Goal: Check status: Check status

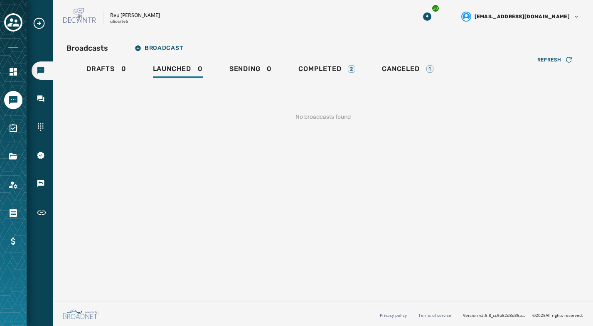
click at [223, 50] on div "Broadcasts Broadcast Drafts 0 Launched 0 Sending 0 Completed 2 Canceled 1 Refre…" at bounding box center [324, 87] width 514 height 95
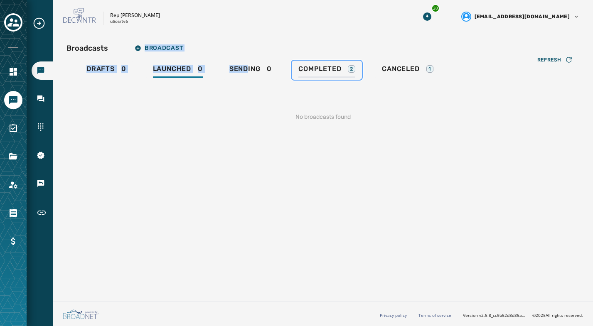
click at [316, 69] on span "Completed" at bounding box center [320, 69] width 43 height 8
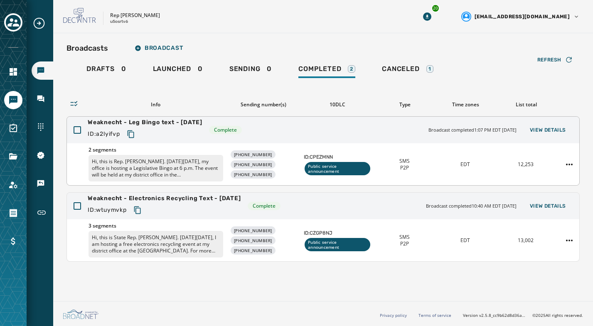
click at [296, 152] on div "[PHONE_NUMBER] [PHONE_NUMBER] [PHONE_NUMBER]" at bounding box center [263, 165] width 67 height 28
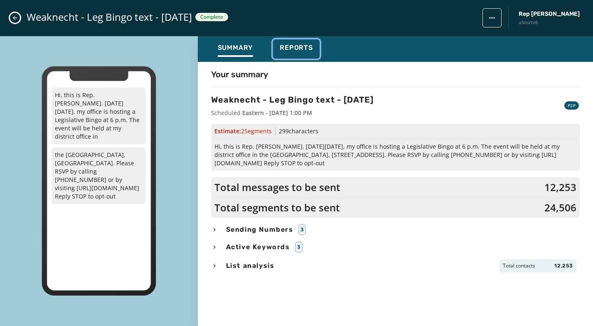
click at [293, 48] on span "Reports" at bounding box center [296, 48] width 33 height 8
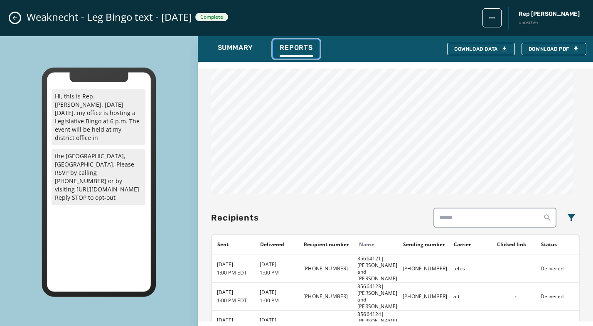
scroll to position [464, 0]
